Goal: Task Accomplishment & Management: Use online tool/utility

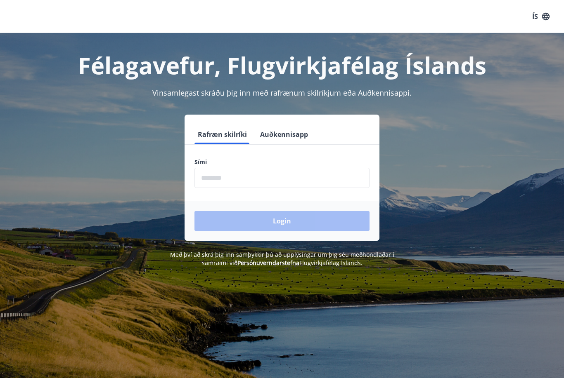
click at [289, 179] on input "phone" at bounding box center [281, 178] width 175 height 20
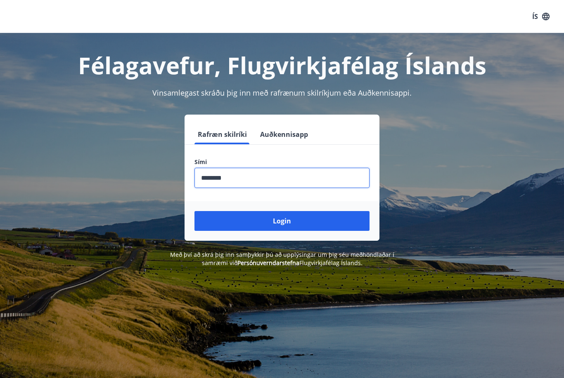
type input "********"
click at [304, 227] on button "Login" at bounding box center [281, 221] width 175 height 20
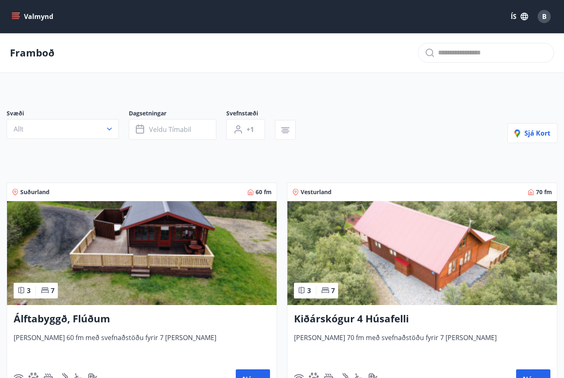
click at [19, 13] on icon "menu" at bounding box center [16, 13] width 9 height 1
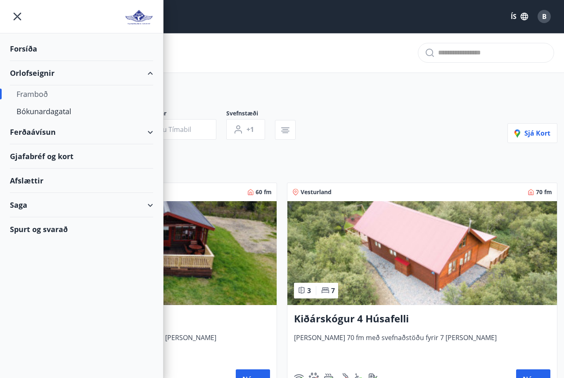
click at [50, 131] on div "Ferðaávísun" at bounding box center [81, 132] width 143 height 24
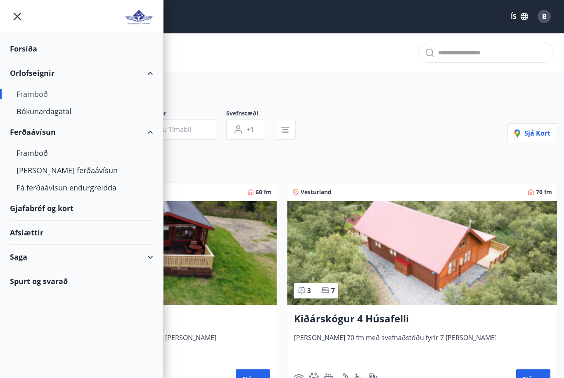
click at [43, 156] on div "Framboð" at bounding box center [82, 152] width 130 height 17
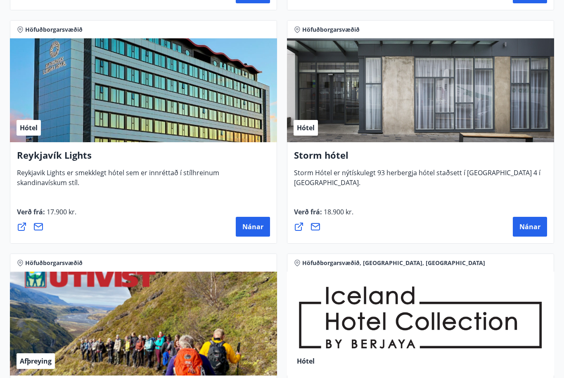
scroll to position [1070, 0]
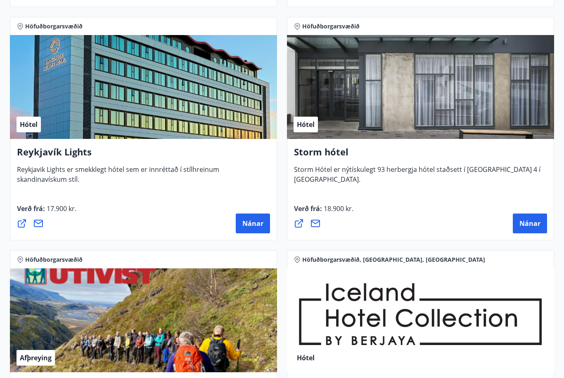
click at [534, 223] on span "Nánar" at bounding box center [529, 223] width 21 height 9
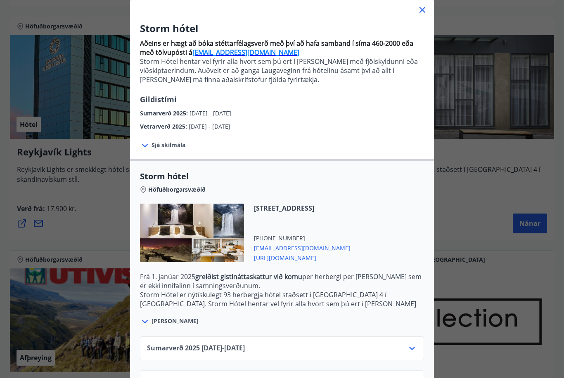
scroll to position [51, 0]
